Goal: Check status: Check status

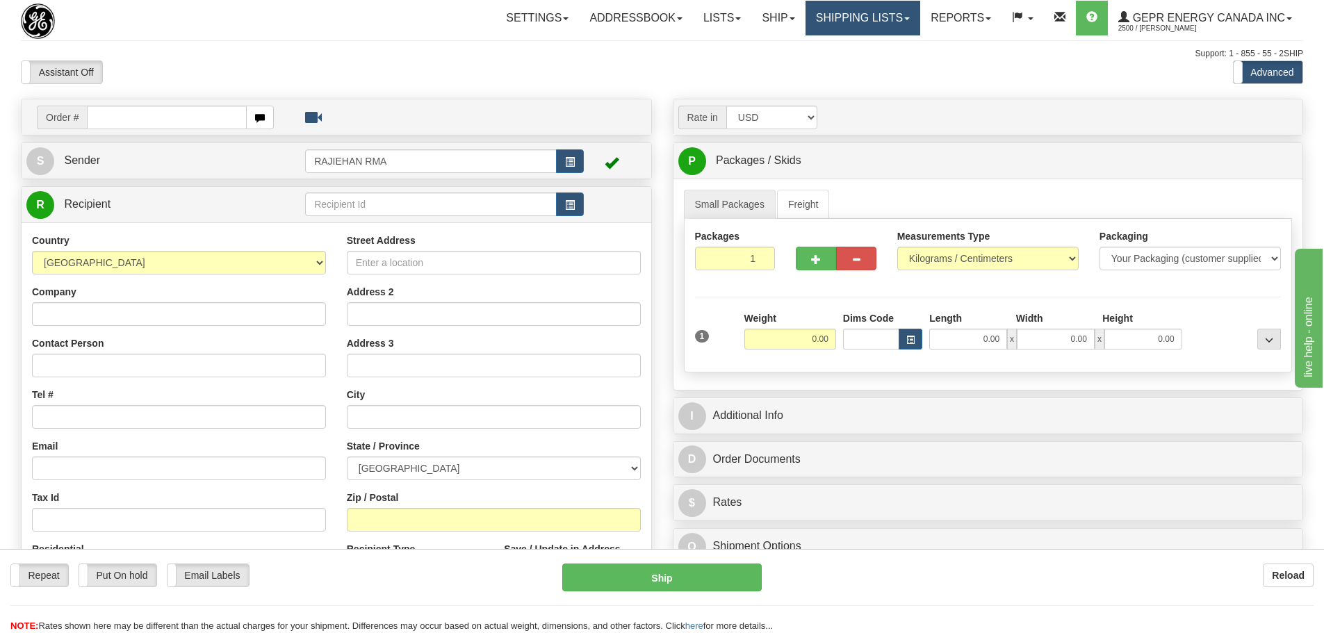
click at [893, 20] on link "Shipping lists" at bounding box center [863, 18] width 115 height 35
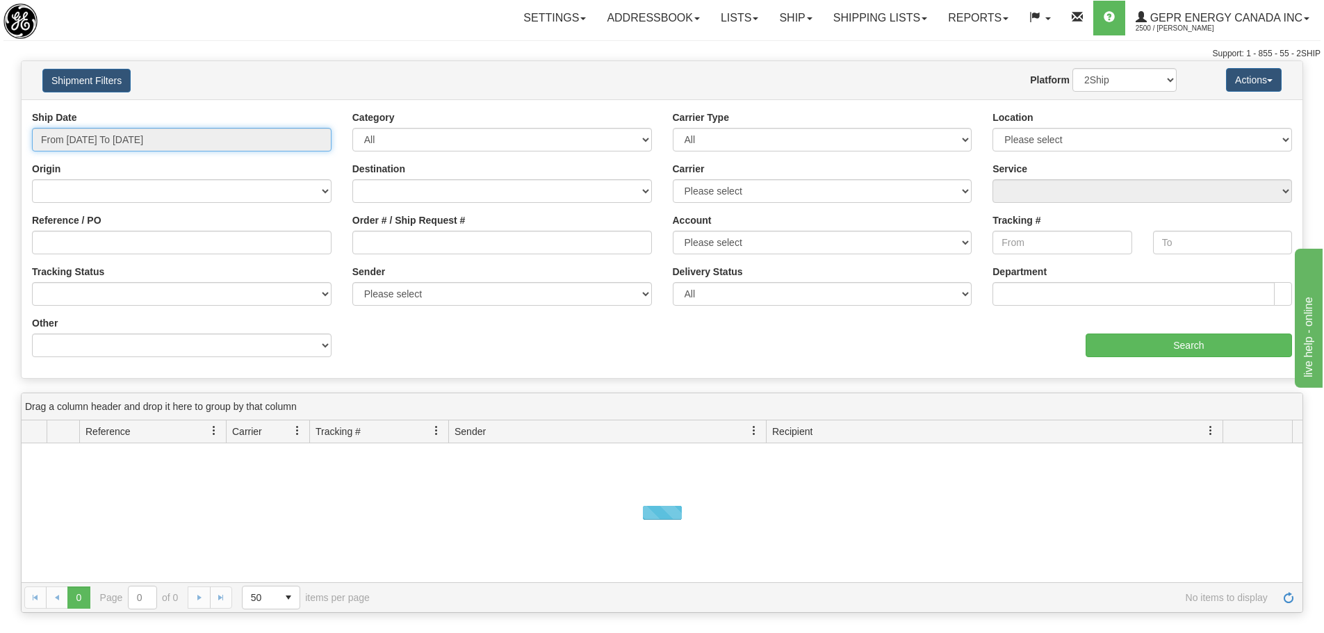
click at [201, 130] on input "From 09/02/2025 To 09/03/2025" at bounding box center [182, 140] width 300 height 24
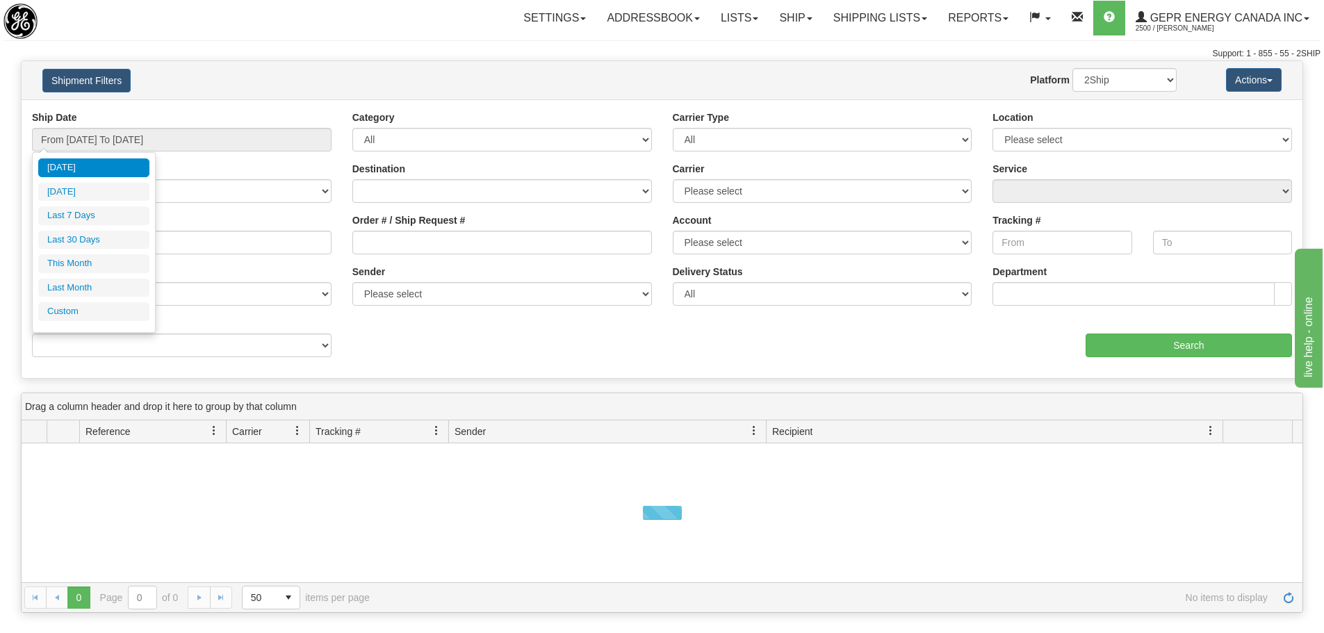
click at [94, 229] on ul "Today Yesterday Last 7 Days Last 30 Days This Month Last Month Custom" at bounding box center [93, 240] width 111 height 163
click at [98, 236] on li "Last 30 Days" at bounding box center [93, 240] width 111 height 19
type input "From 08/05/2025 To 09/03/2025"
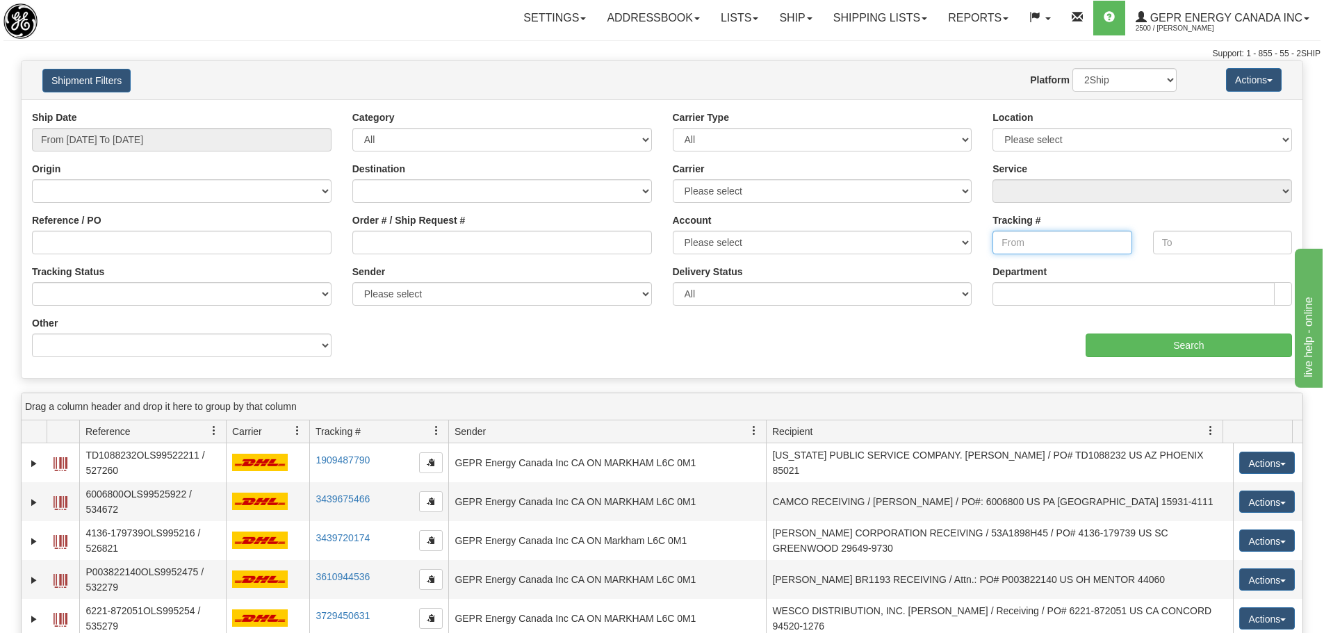
click at [1026, 245] on input "Tracking #" at bounding box center [1062, 243] width 139 height 24
type input "392675498162"
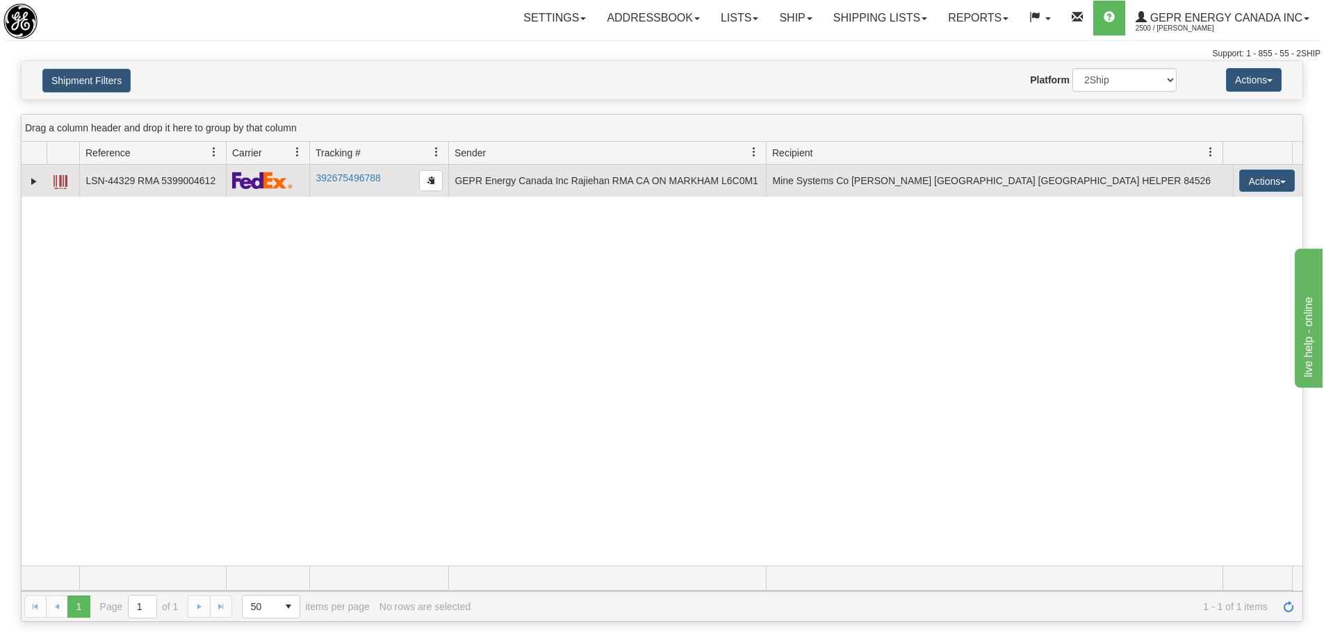
click at [63, 175] on span at bounding box center [61, 182] width 14 height 14
